Goal: Check status: Check status

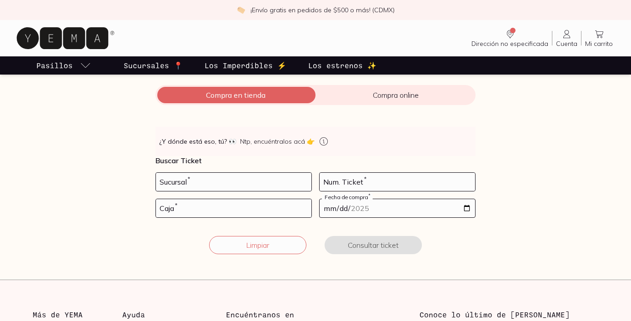
scroll to position [110, 0]
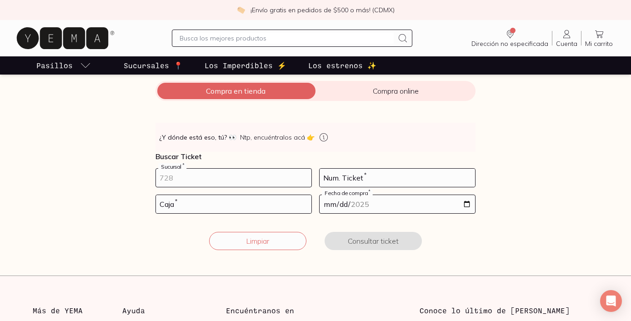
click at [176, 179] on input "number" at bounding box center [233, 178] width 155 height 18
type input "10002"
click at [350, 175] on input "number" at bounding box center [397, 178] width 155 height 18
type input "14"
click at [280, 201] on input "number" at bounding box center [233, 204] width 155 height 18
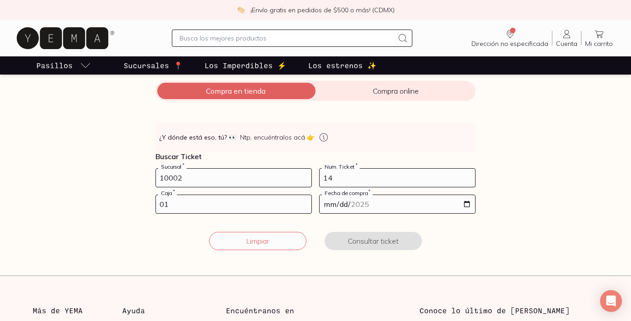
type input "01"
click at [398, 202] on input "date" at bounding box center [397, 204] width 155 height 18
type input "[DATE]"
click at [400, 247] on button "Consultar ticket" at bounding box center [373, 241] width 97 height 18
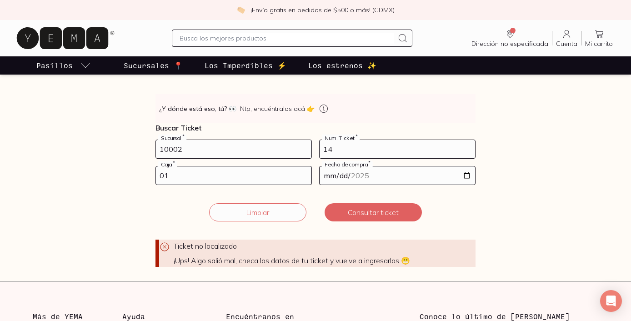
scroll to position [133, 0]
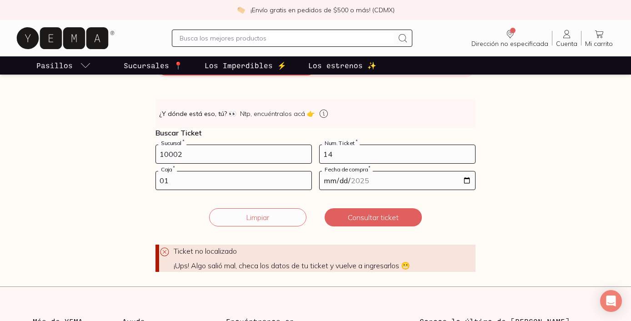
click at [186, 154] on input "10002" at bounding box center [233, 154] width 155 height 18
click at [341, 153] on input "14" at bounding box center [397, 154] width 155 height 18
click at [214, 184] on input "01" at bounding box center [233, 180] width 155 height 18
click at [355, 214] on button "Consultar ticket" at bounding box center [373, 217] width 97 height 18
click at [355, 215] on button "Consultar ticket" at bounding box center [373, 217] width 97 height 18
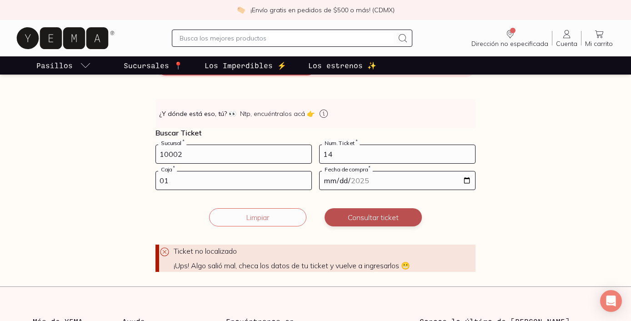
click at [355, 215] on button "Consultar ticket" at bounding box center [373, 217] width 97 height 18
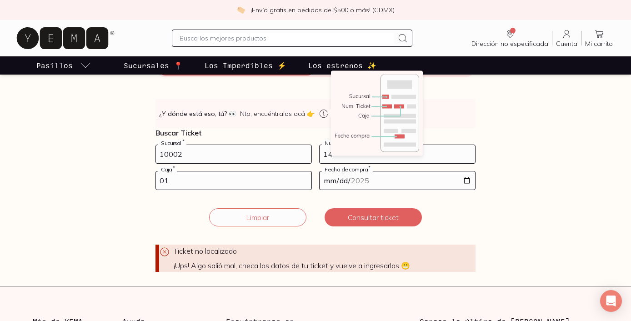
click at [322, 113] on icon at bounding box center [323, 113] width 11 height 11
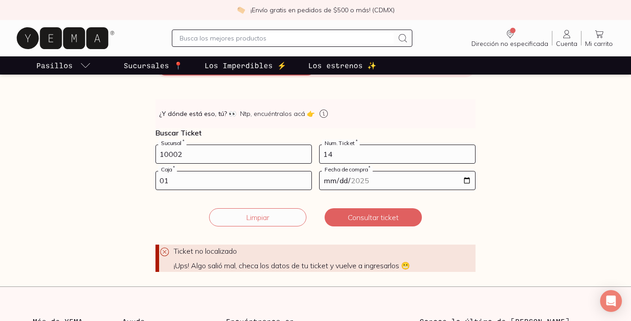
click at [313, 118] on div "Ntp, encuéntralos acá 👉" at bounding box center [284, 113] width 89 height 11
click at [284, 212] on button "Limpiar" at bounding box center [257, 217] width 97 height 18
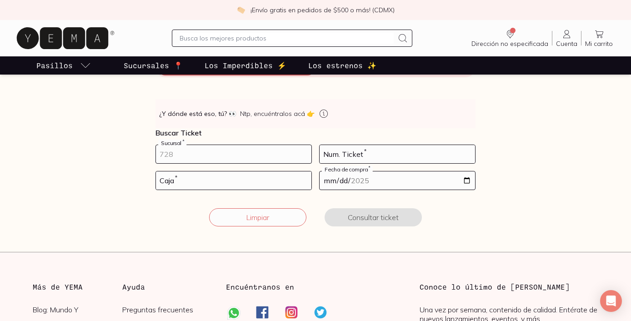
click at [193, 152] on input "number" at bounding box center [233, 154] width 155 height 18
type input "002"
click at [360, 155] on input "number" at bounding box center [397, 154] width 155 height 18
type input "14"
click at [258, 185] on input "number" at bounding box center [233, 180] width 155 height 18
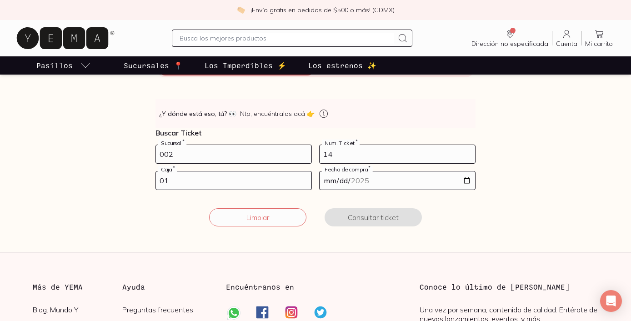
type input "01"
click at [397, 182] on input "date" at bounding box center [397, 180] width 155 height 18
type input "[DATE]"
click at [393, 222] on button "Consultar ticket" at bounding box center [373, 217] width 97 height 18
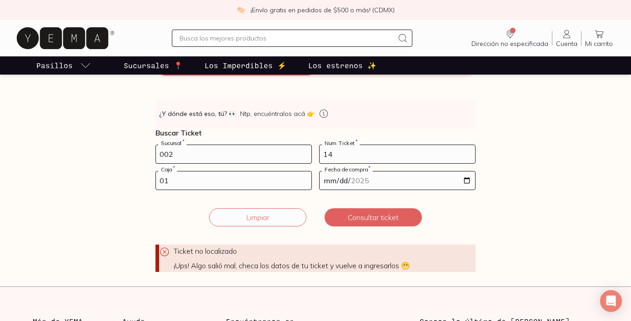
click at [205, 156] on input "002" at bounding box center [233, 154] width 155 height 18
click at [248, 224] on button "Limpiar" at bounding box center [257, 217] width 97 height 18
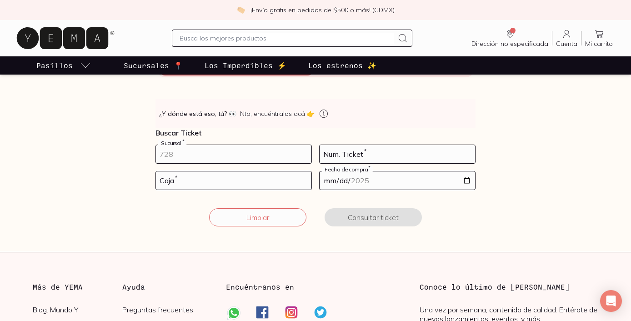
click at [181, 154] on input "number" at bounding box center [233, 154] width 155 height 18
type input "002"
